Goal: Information Seeking & Learning: Learn about a topic

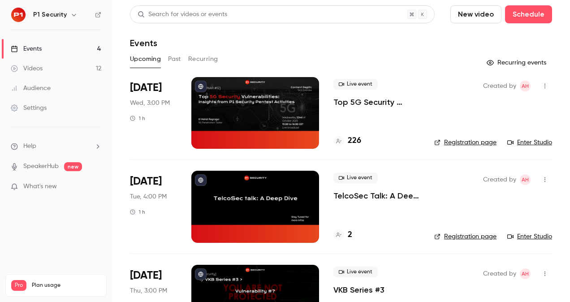
click at [340, 100] on p "Top 5G Security Vulnerabilities: Insights from P1 Security Pentest Activities" at bounding box center [376, 102] width 86 height 11
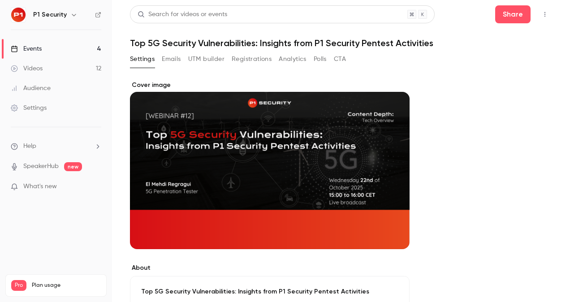
click at [234, 60] on button "Registrations" at bounding box center [252, 59] width 40 height 14
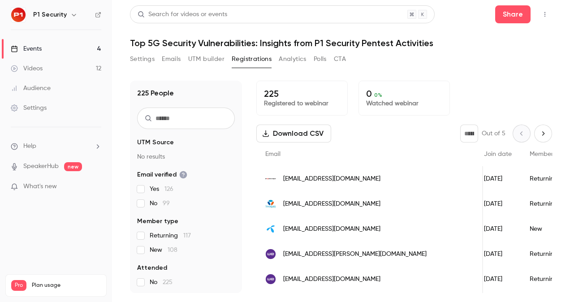
scroll to position [0, 103]
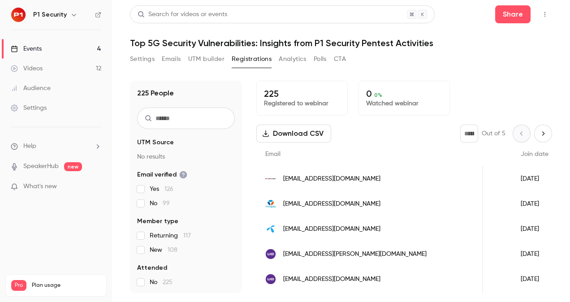
click at [30, 50] on div "Events" at bounding box center [26, 48] width 31 height 9
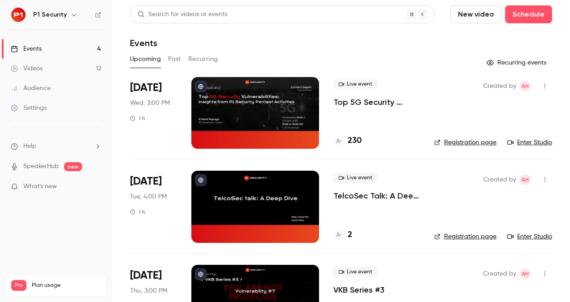
click at [380, 106] on p "Top 5G Security Vulnerabilities: Insights from P1 Security Pentest Activities" at bounding box center [376, 102] width 86 height 11
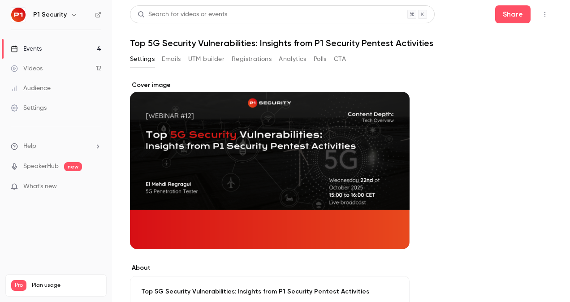
click at [263, 65] on div "Settings Emails UTM builder Registrations Analytics Polls CTA" at bounding box center [238, 61] width 216 height 18
click at [260, 62] on button "Registrations" at bounding box center [252, 59] width 40 height 14
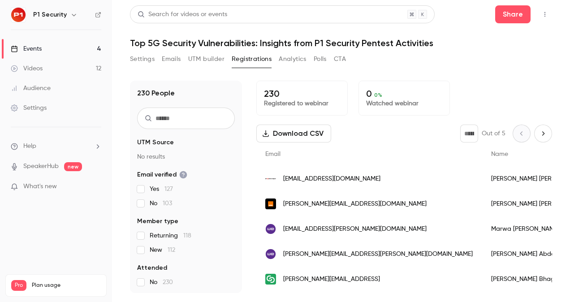
click at [342, 193] on div "[PERSON_NAME][EMAIL_ADDRESS][DOMAIN_NAME]" at bounding box center [369, 203] width 226 height 25
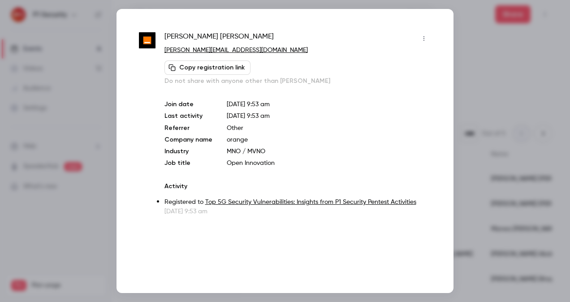
click at [466, 153] on div at bounding box center [285, 151] width 570 height 302
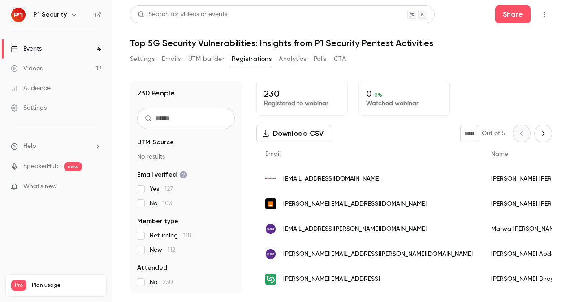
click at [363, 181] on div "[EMAIL_ADDRESS][DOMAIN_NAME]" at bounding box center [369, 178] width 226 height 25
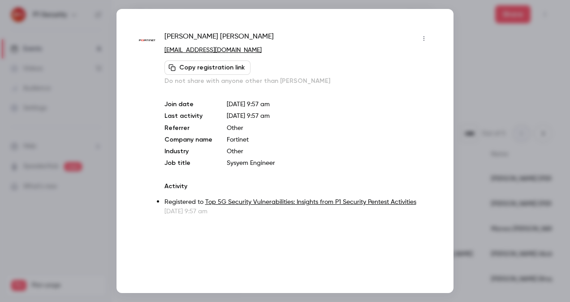
click at [474, 145] on div at bounding box center [285, 151] width 570 height 302
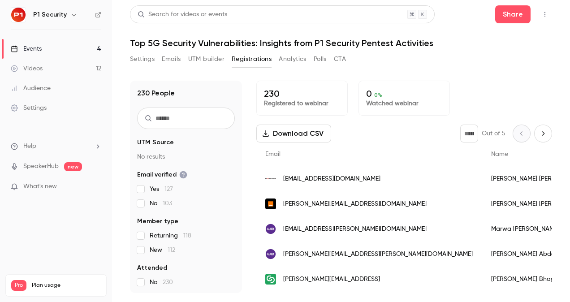
click at [367, 208] on span "[PERSON_NAME][EMAIL_ADDRESS][DOMAIN_NAME]" at bounding box center [354, 203] width 143 height 9
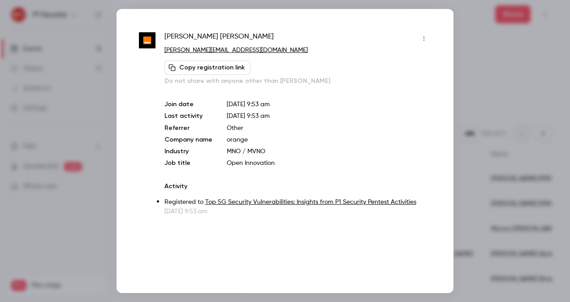
click at [450, 171] on div "[PERSON_NAME] [PERSON_NAME][EMAIL_ADDRESS][DOMAIN_NAME] Copy registration link …" at bounding box center [284, 151] width 337 height 284
click at [477, 156] on div at bounding box center [285, 151] width 570 height 302
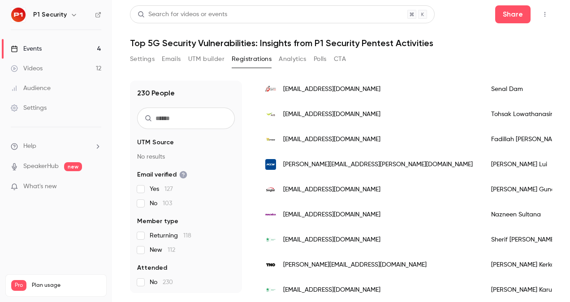
scroll to position [720, 0]
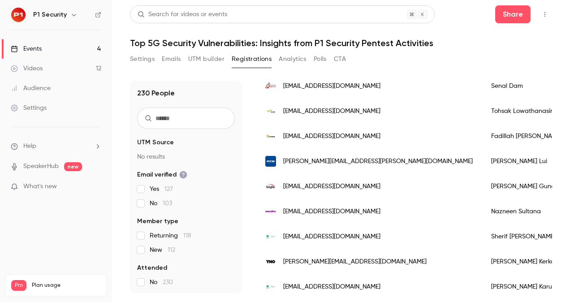
click at [33, 49] on div "Events" at bounding box center [26, 48] width 31 height 9
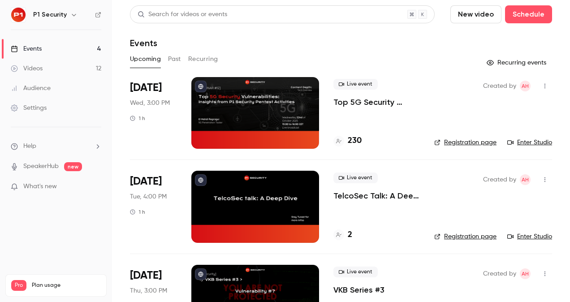
click at [37, 82] on link "Audience" at bounding box center [56, 88] width 112 height 20
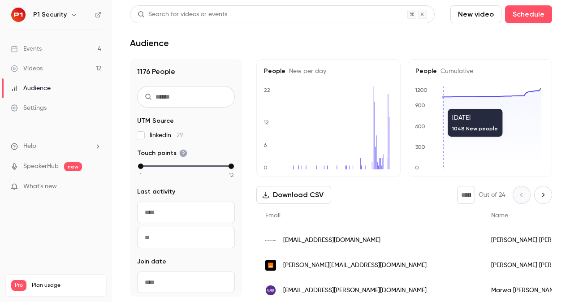
click at [442, 104] on icon at bounding box center [491, 128] width 99 height 81
click at [36, 61] on link "Videos 12" at bounding box center [56, 69] width 112 height 20
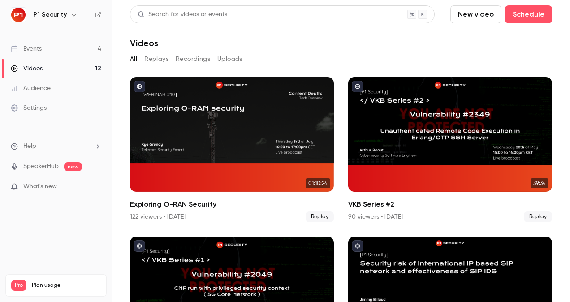
click at [37, 47] on div "Events" at bounding box center [26, 48] width 31 height 9
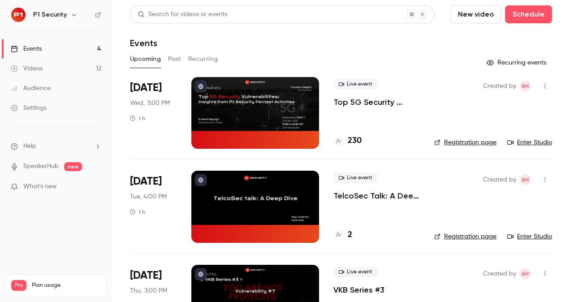
scroll to position [144, 0]
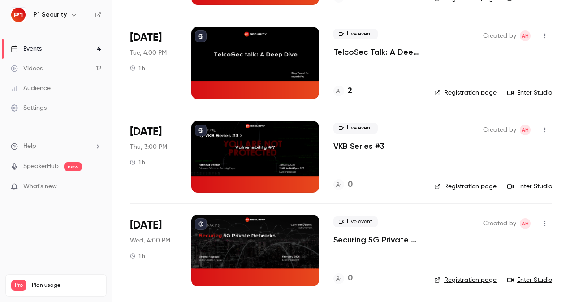
click at [308, 124] on div at bounding box center [255, 157] width 128 height 72
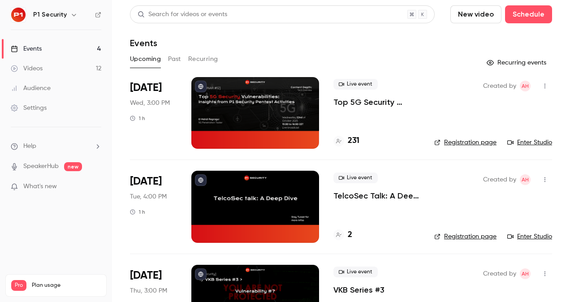
click at [29, 142] on span "Help" at bounding box center [29, 146] width 13 height 9
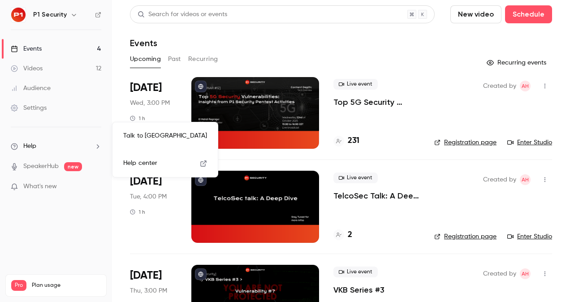
click at [37, 170] on div at bounding box center [285, 151] width 570 height 302
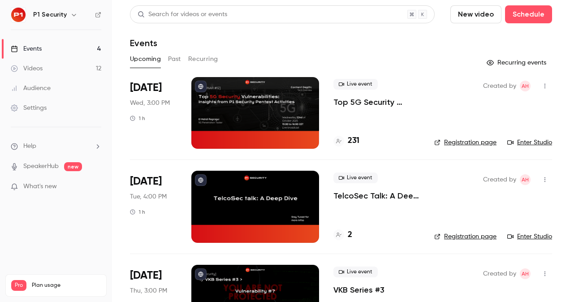
click at [36, 165] on link "SpeakerHub" at bounding box center [40, 166] width 35 height 9
click at [33, 179] on ul "Help SpeakerHub new What's new" at bounding box center [56, 167] width 112 height 80
click at [31, 181] on ul "Help SpeakerHub new What's new" at bounding box center [56, 167] width 112 height 80
click at [31, 185] on span "What's new" at bounding box center [40, 186] width 34 height 9
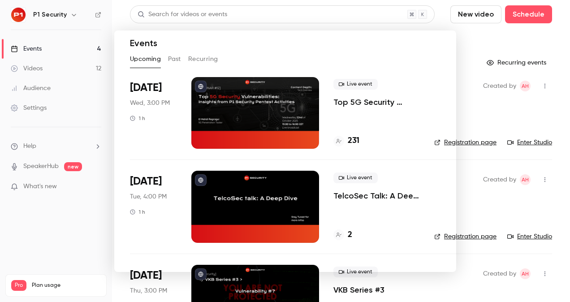
click at [361, 11] on div at bounding box center [285, 151] width 570 height 302
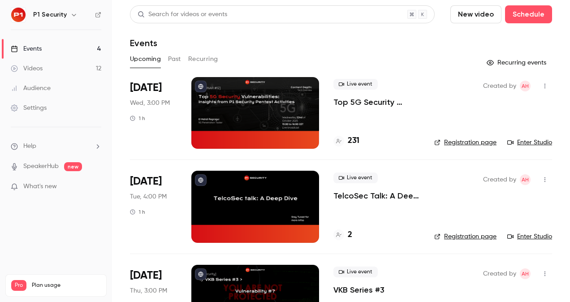
click at [36, 62] on link "Videos 12" at bounding box center [56, 69] width 112 height 20
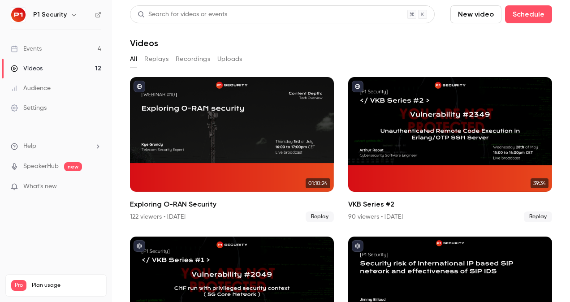
click at [41, 88] on div "Audience" at bounding box center [31, 88] width 40 height 9
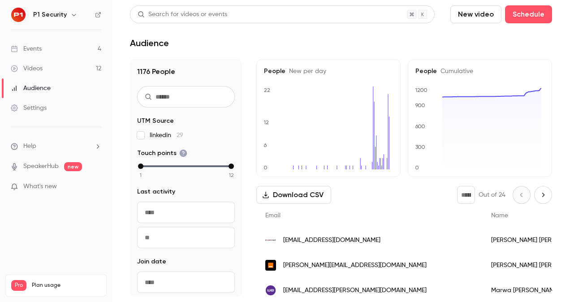
click at [56, 77] on link "Videos 12" at bounding box center [56, 69] width 112 height 20
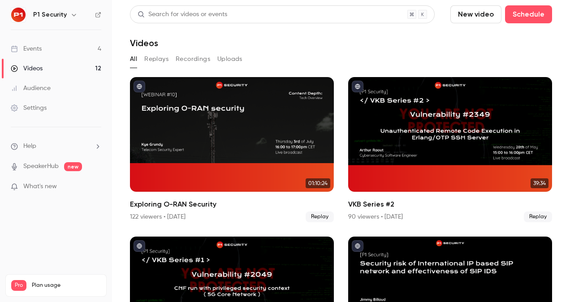
click at [36, 52] on div "Events" at bounding box center [26, 48] width 31 height 9
